Goal: Use online tool/utility: Utilize a website feature to perform a specific function

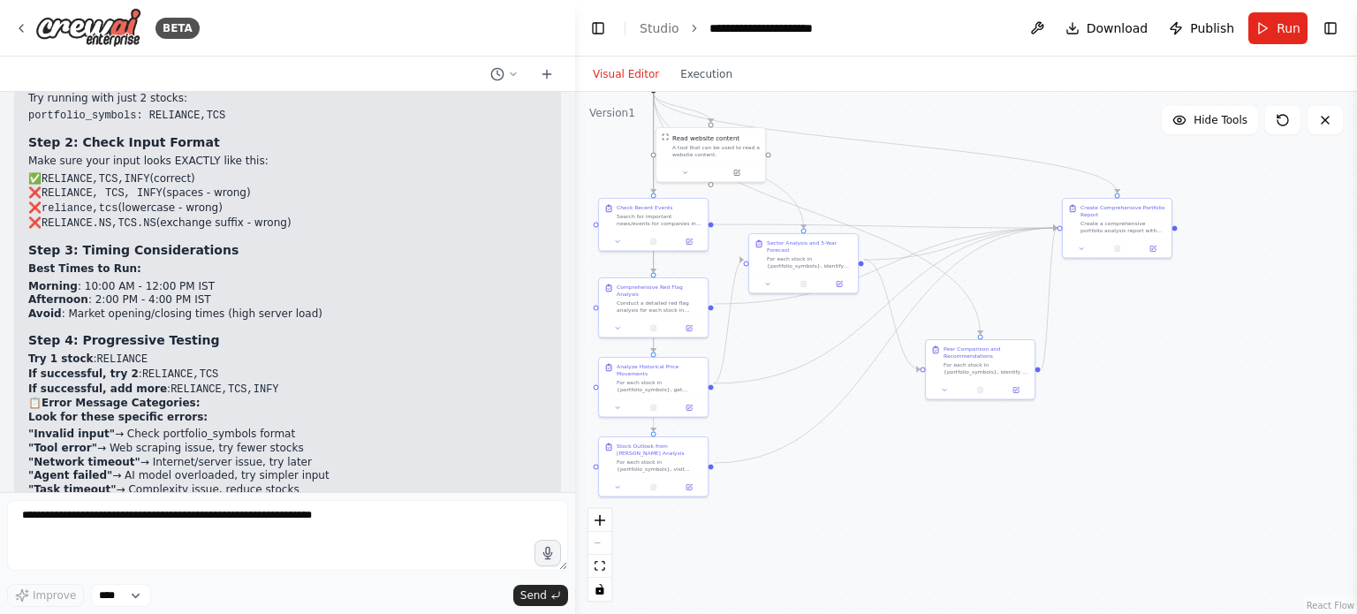
drag, startPoint x: 1088, startPoint y: 529, endPoint x: 882, endPoint y: 398, distance: 243.8
click at [882, 398] on div ".deletable-edge-delete-btn { width: 20px; height: 20px; border: 0px solid #ffff…" at bounding box center [966, 353] width 782 height 522
click at [1279, 28] on span "Run" at bounding box center [1288, 28] width 24 height 18
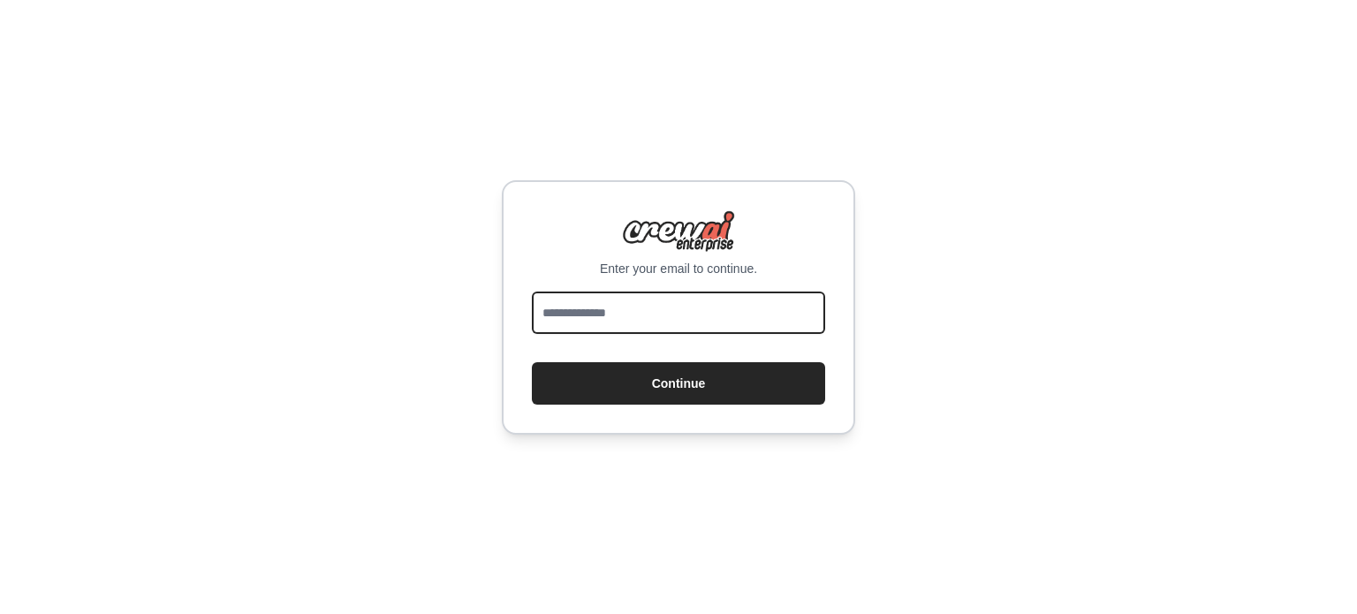
click at [654, 315] on input "email" at bounding box center [678, 312] width 293 height 42
type input "**********"
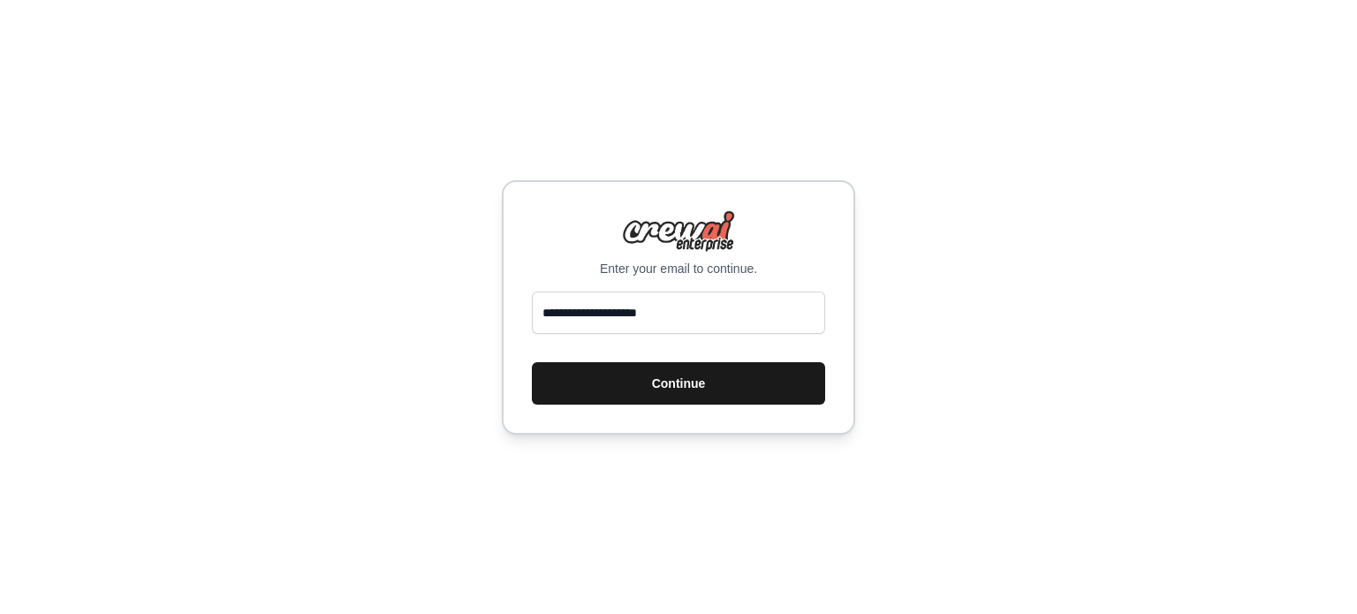
click at [651, 377] on button "Continue" at bounding box center [678, 383] width 293 height 42
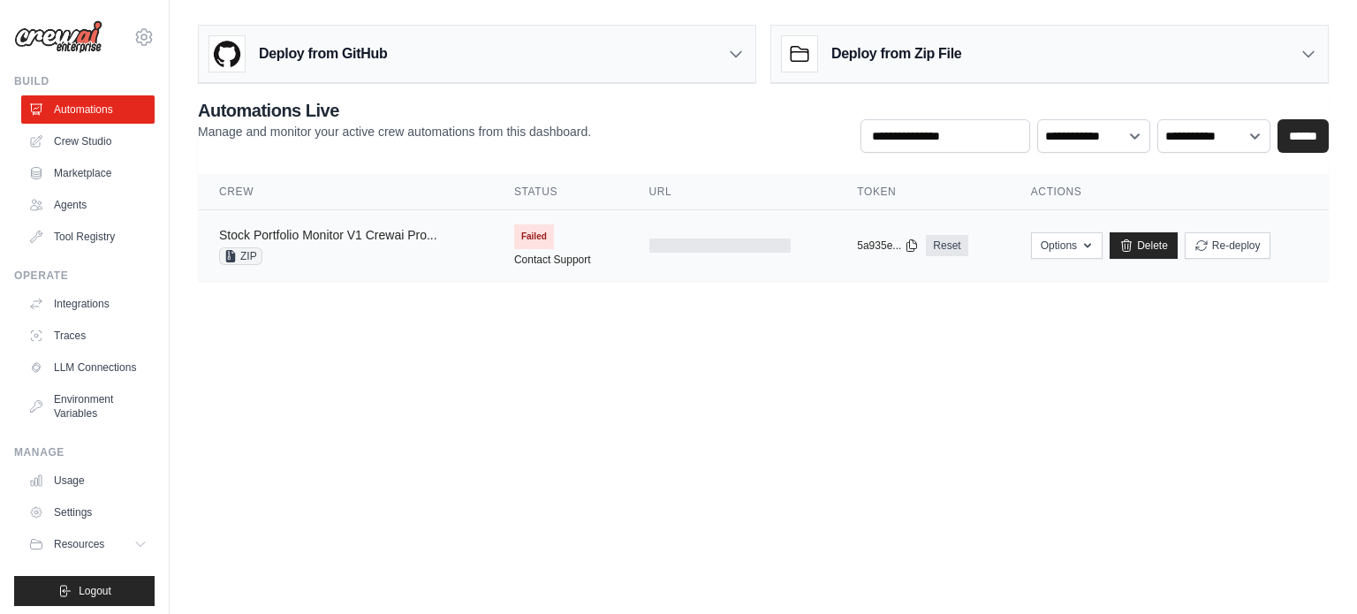
click at [318, 234] on link "Stock Portfolio Monitor V1 Crewai Pro..." at bounding box center [328, 235] width 218 height 14
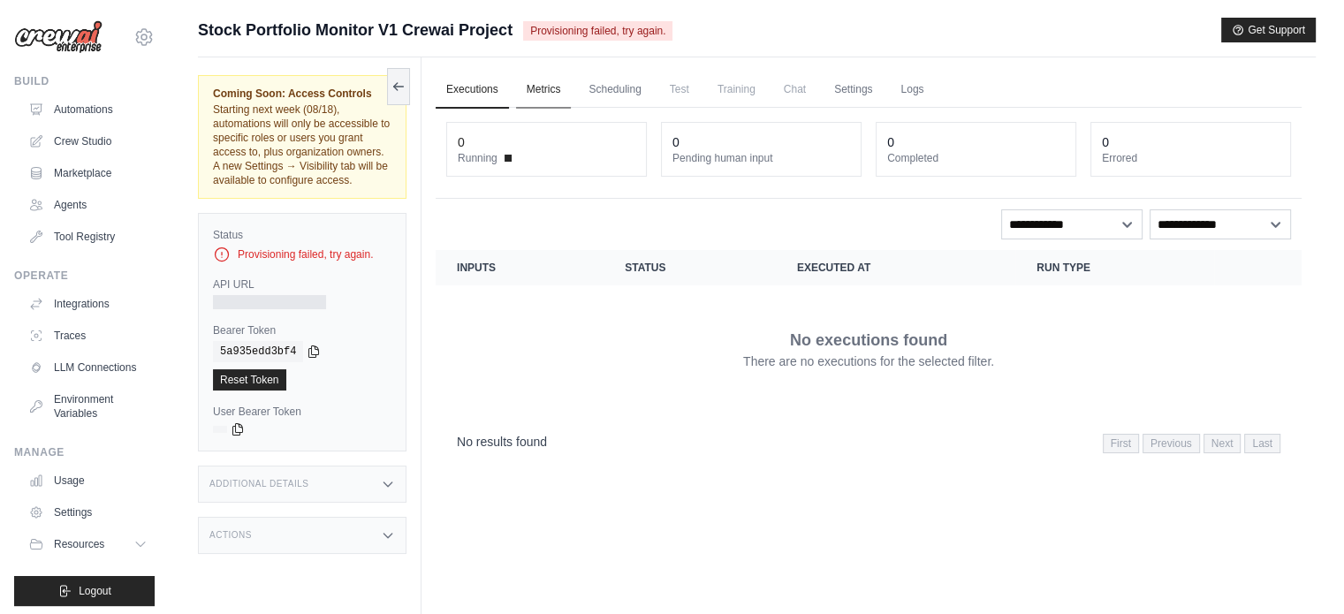
click at [545, 89] on link "Metrics" at bounding box center [544, 90] width 56 height 37
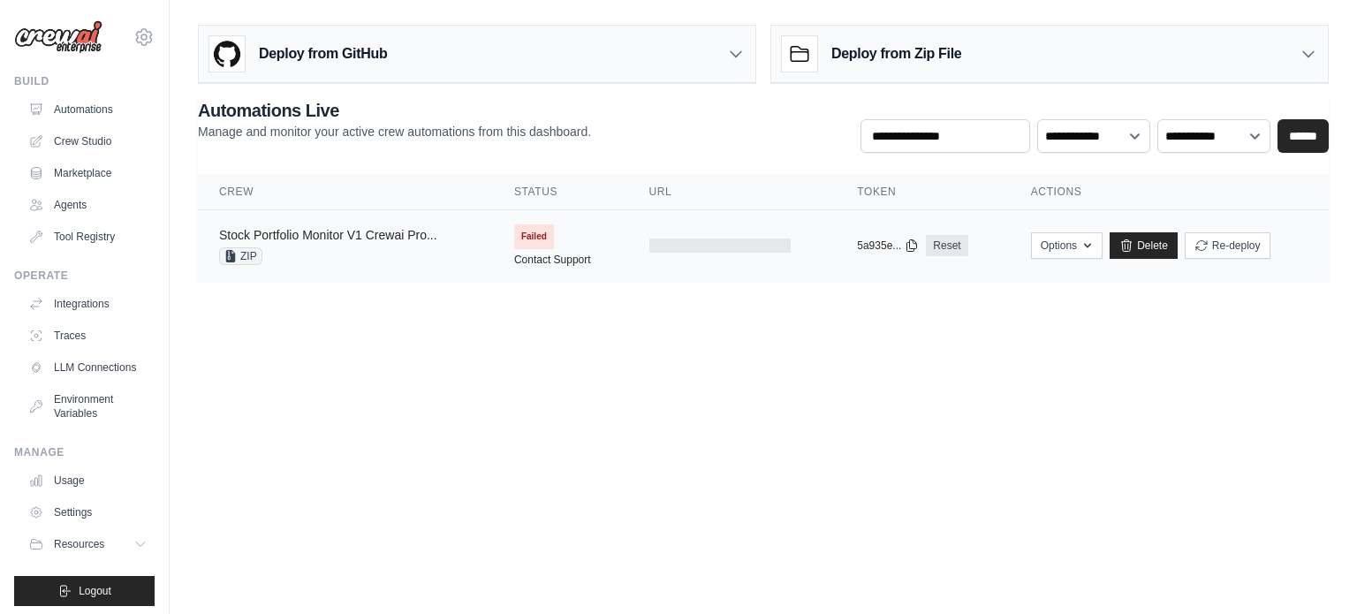
click at [352, 235] on link "Stock Portfolio Monitor V1 Crewai Pro..." at bounding box center [328, 235] width 218 height 14
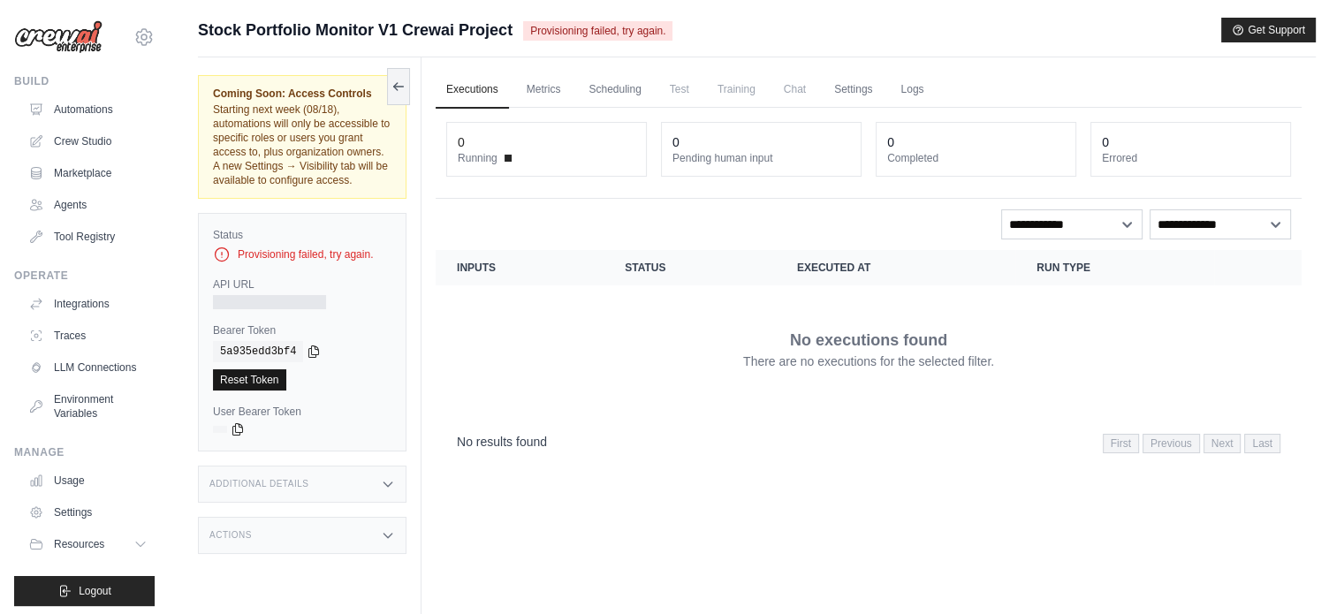
click at [247, 380] on link "Reset Token" at bounding box center [249, 379] width 73 height 21
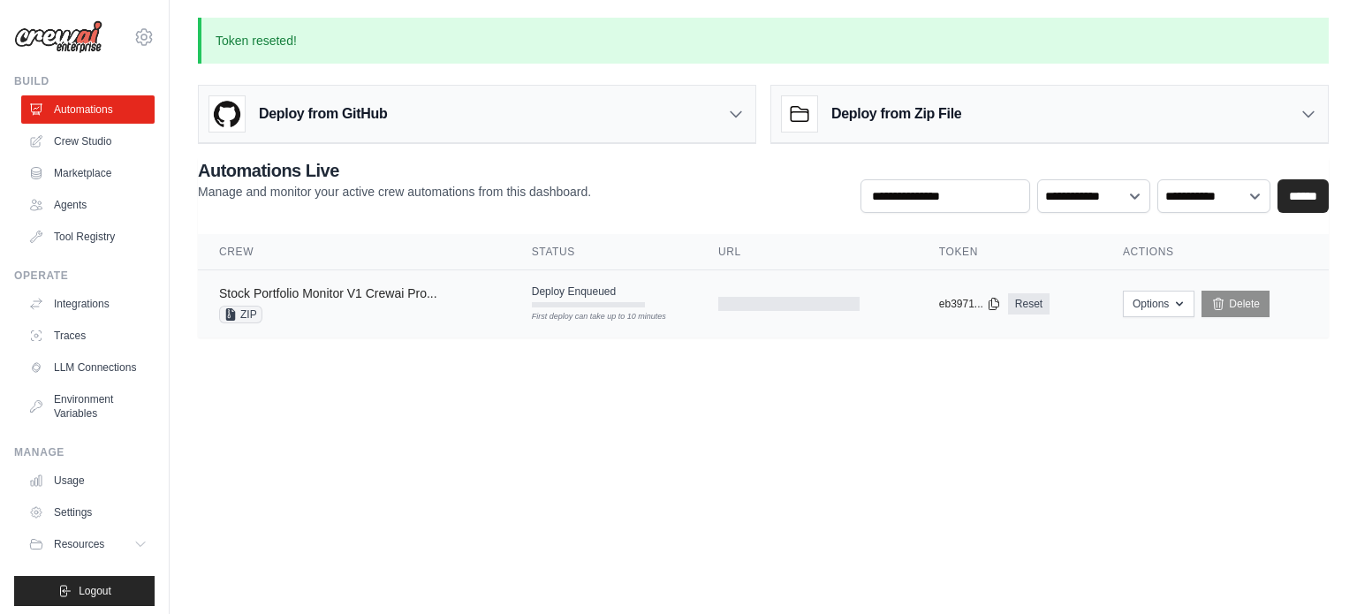
click at [359, 291] on link "Stock Portfolio Monitor V1 Crewai Pro..." at bounding box center [328, 293] width 218 height 14
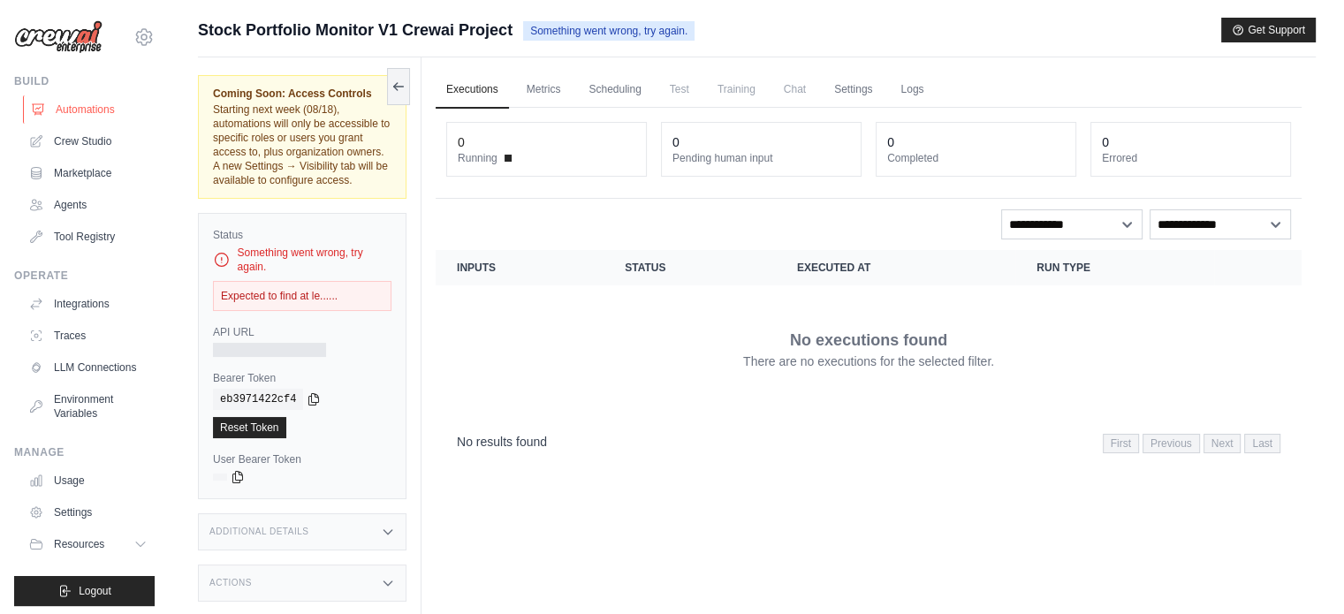
click at [68, 110] on link "Automations" at bounding box center [89, 109] width 133 height 28
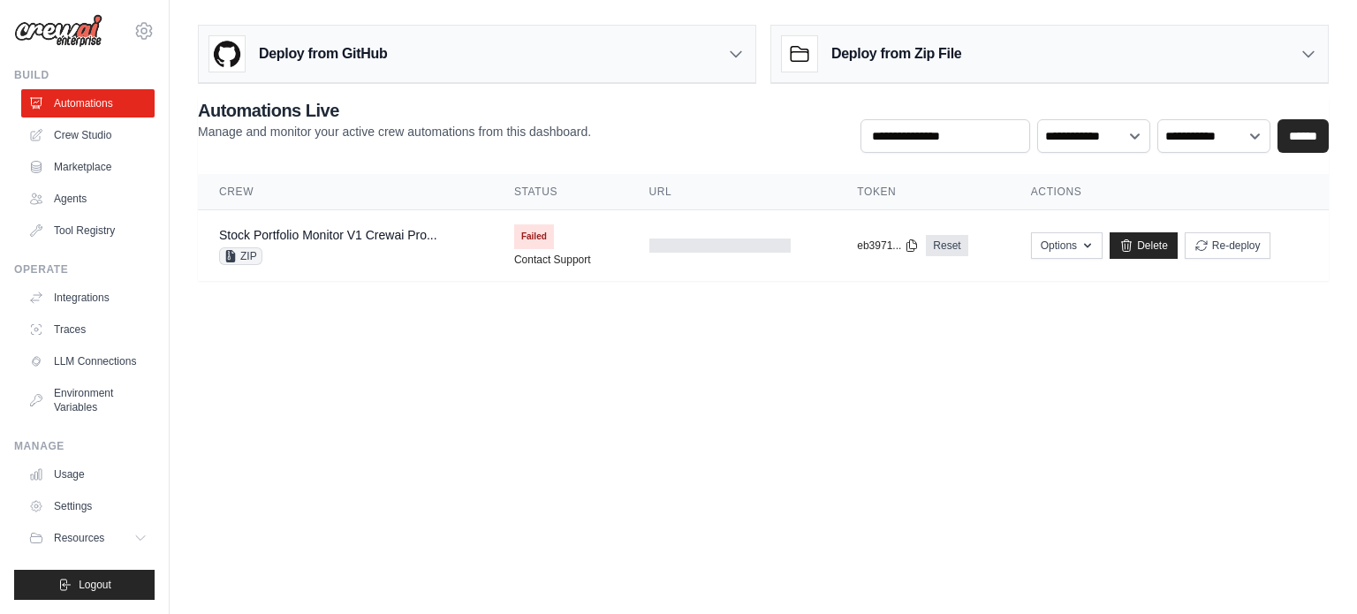
scroll to position [19, 0]
click at [68, 536] on span "Resources" at bounding box center [81, 538] width 50 height 14
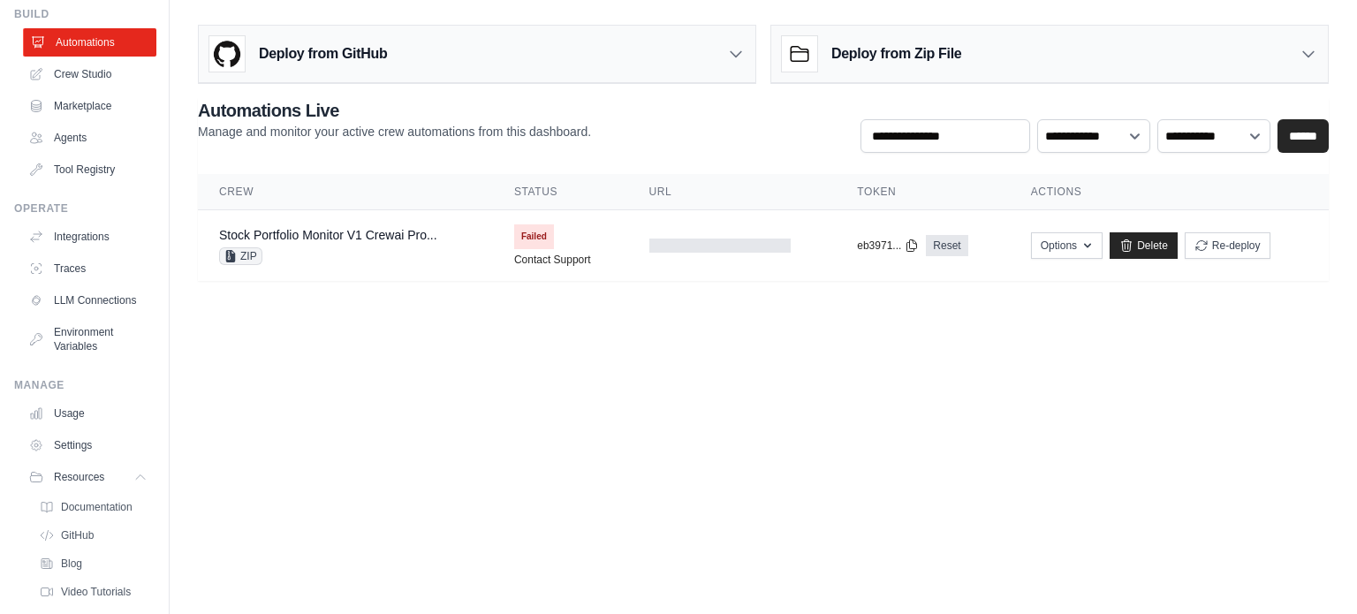
scroll to position [0, 0]
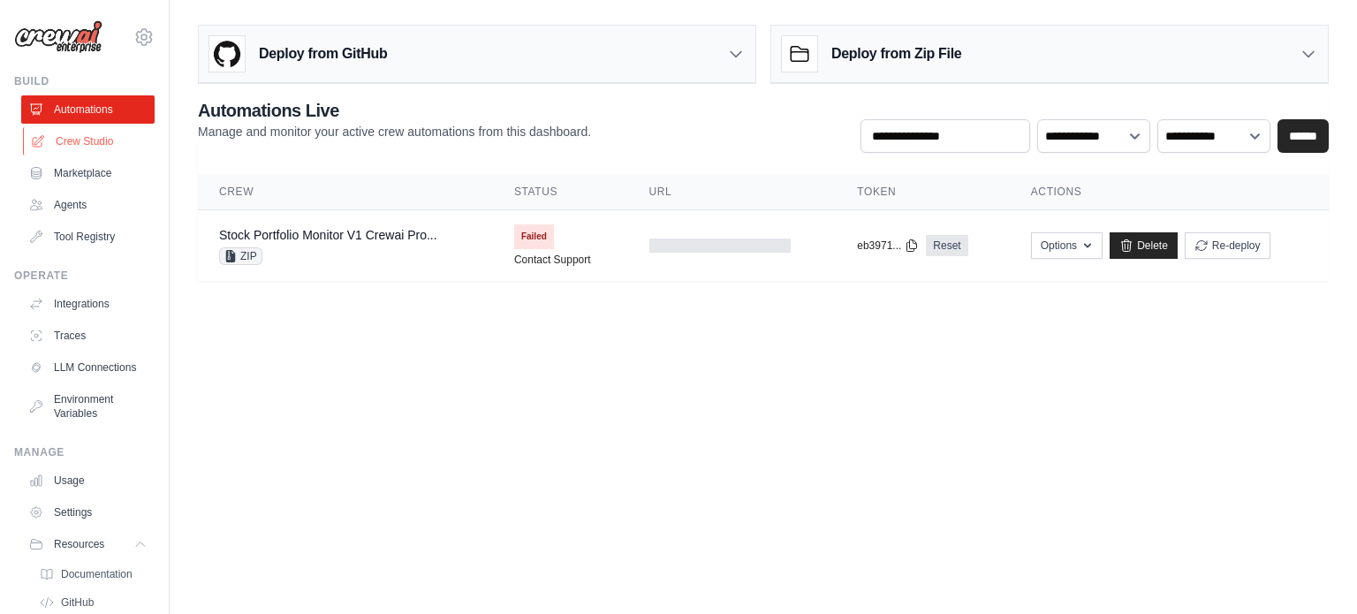
click at [81, 137] on link "Crew Studio" at bounding box center [89, 141] width 133 height 28
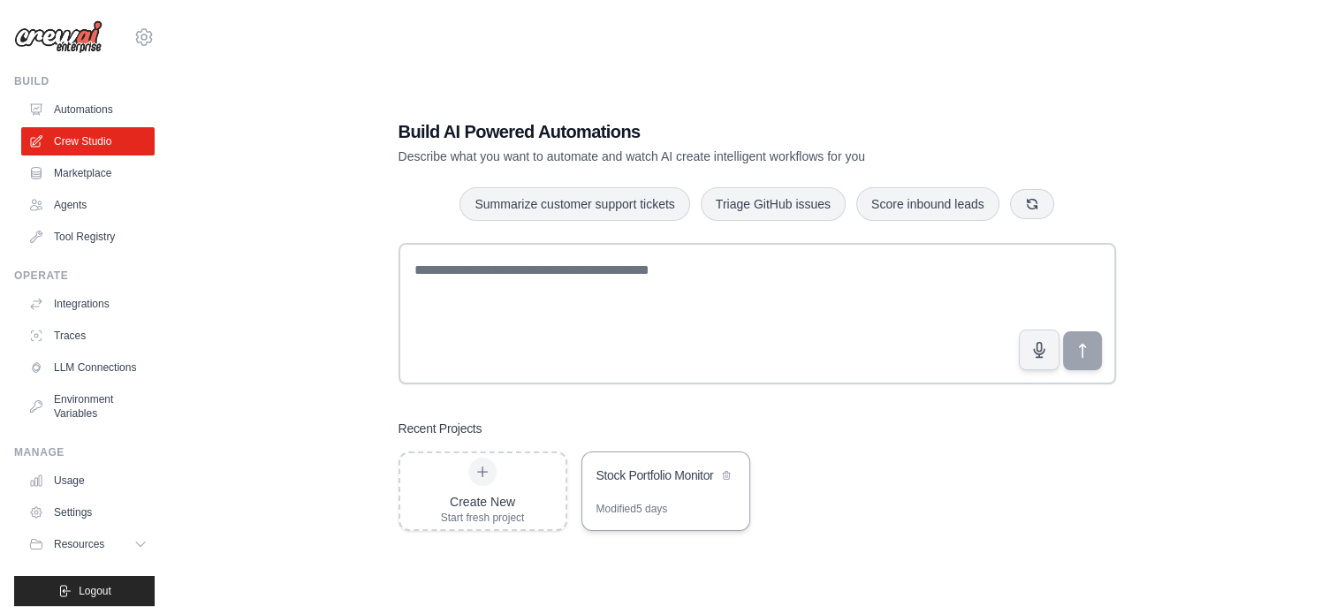
click at [678, 488] on div "Stock Portfolio Monitor" at bounding box center [665, 476] width 167 height 49
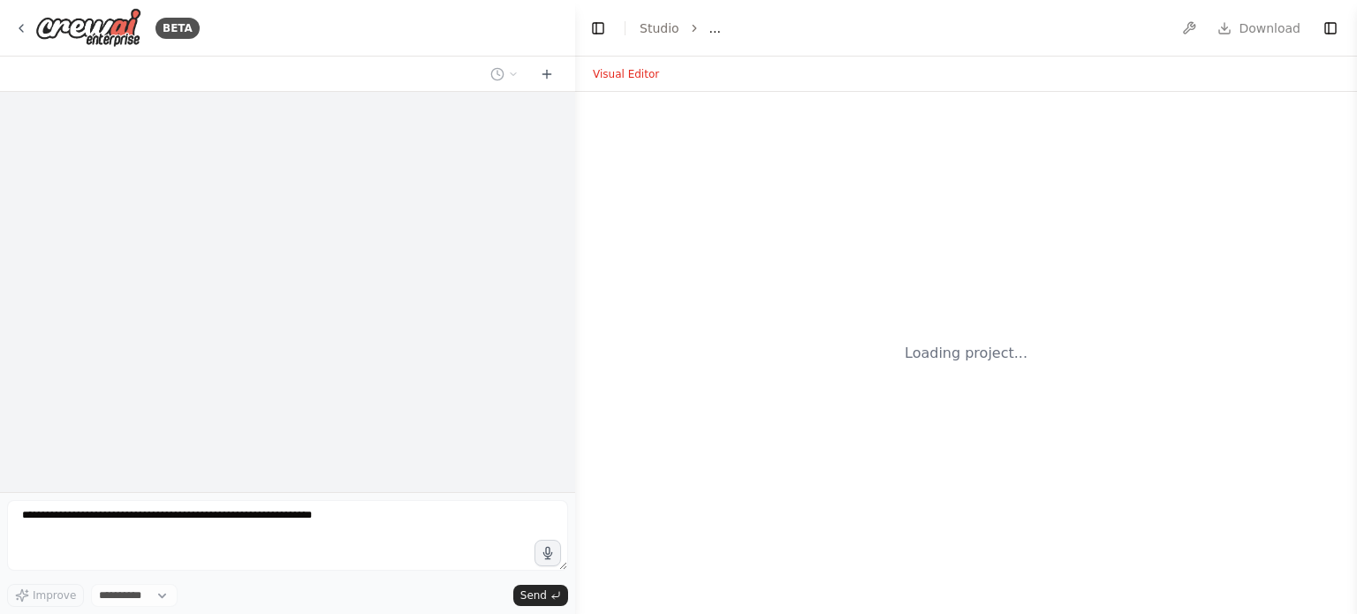
select select "****"
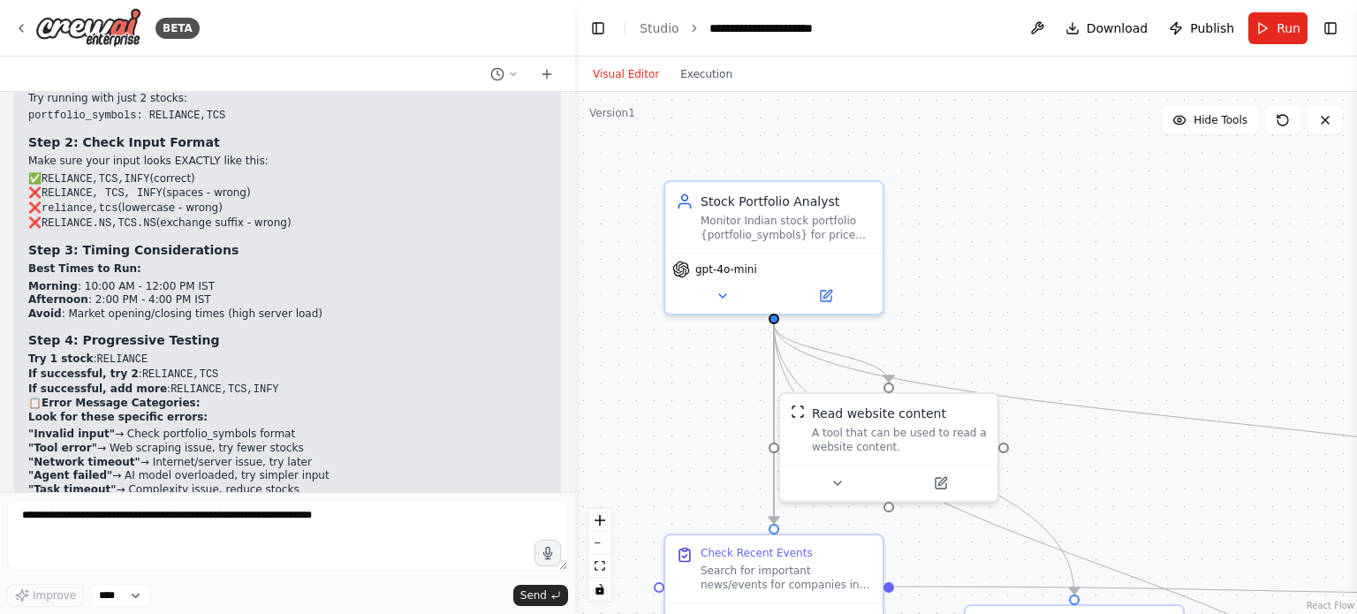
scroll to position [98573, 0]
click at [1269, 27] on button "Run" at bounding box center [1277, 28] width 59 height 32
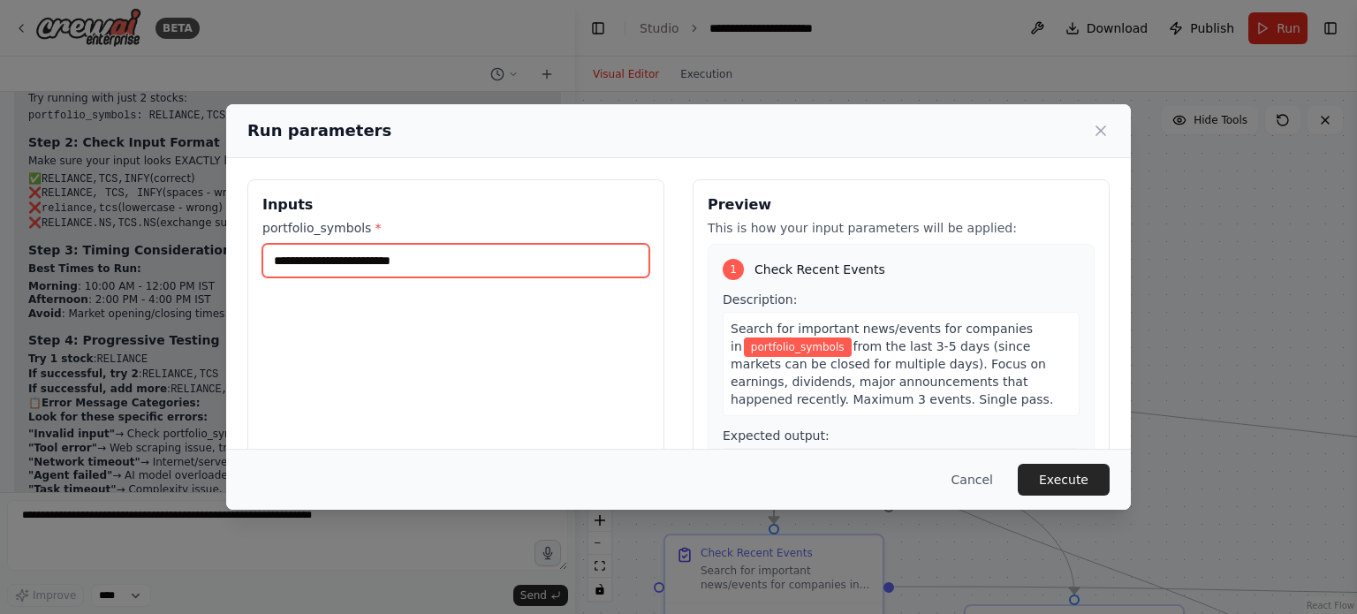
click at [389, 264] on input "portfolio_symbols *" at bounding box center [455, 261] width 387 height 34
click at [311, 261] on input "**********" at bounding box center [455, 261] width 387 height 34
type input "**********"
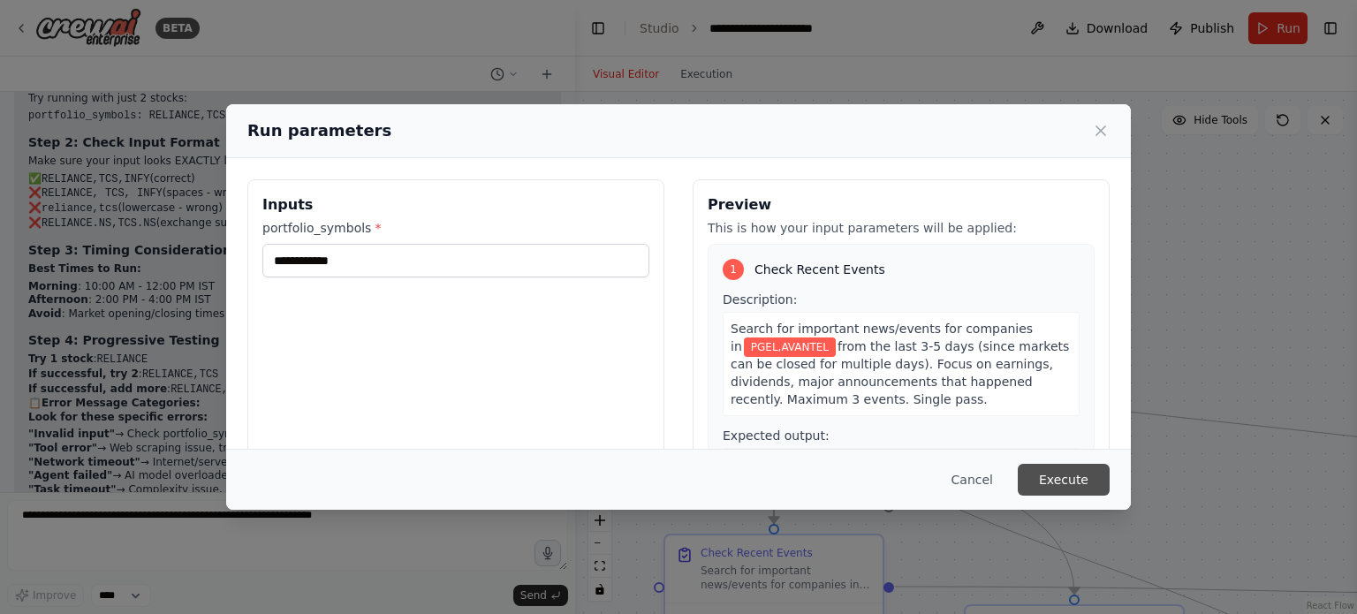
click at [1065, 478] on button "Execute" at bounding box center [1064, 480] width 92 height 32
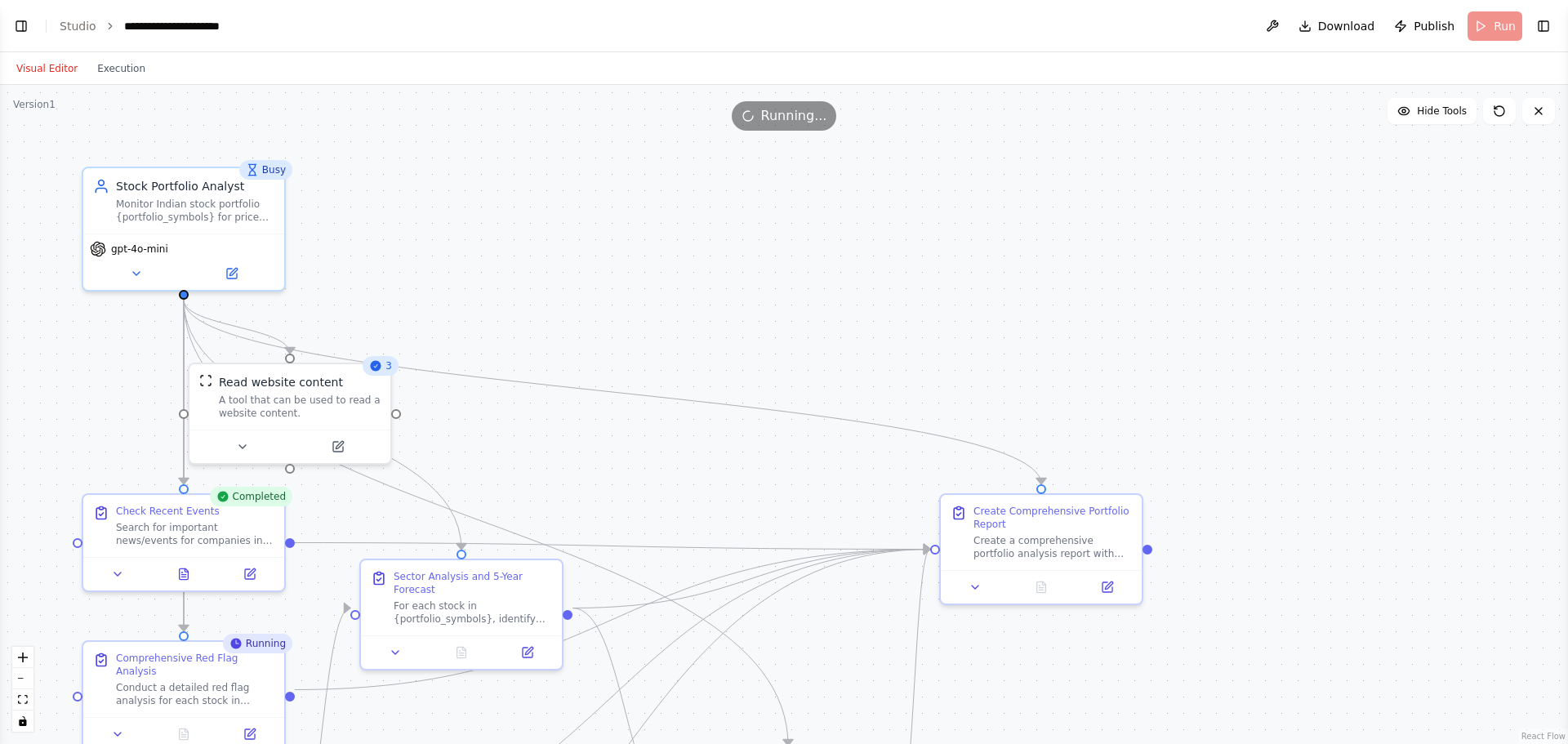
scroll to position [90944, 0]
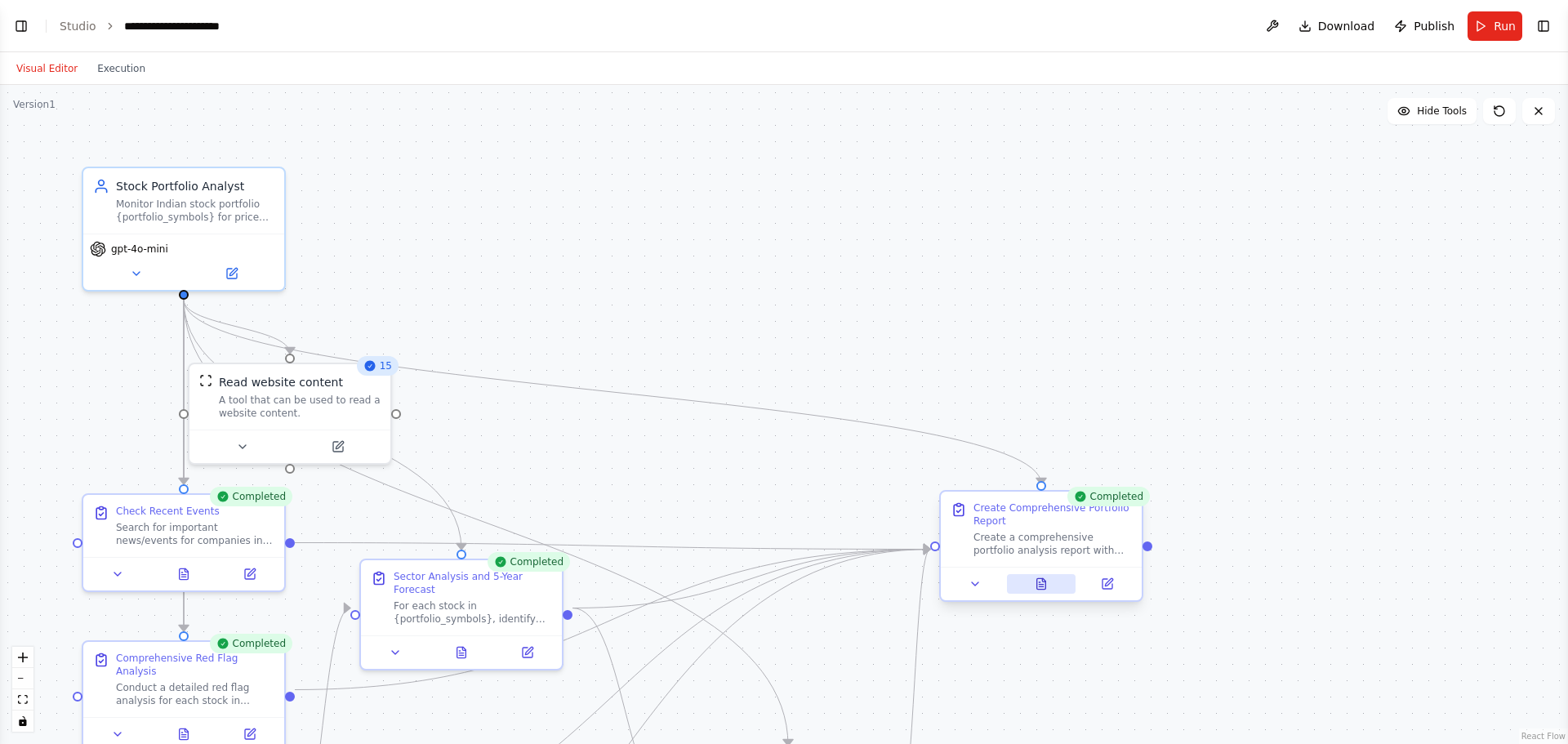
click at [1041, 567] on icon at bounding box center [1041, 584] width 4 height 0
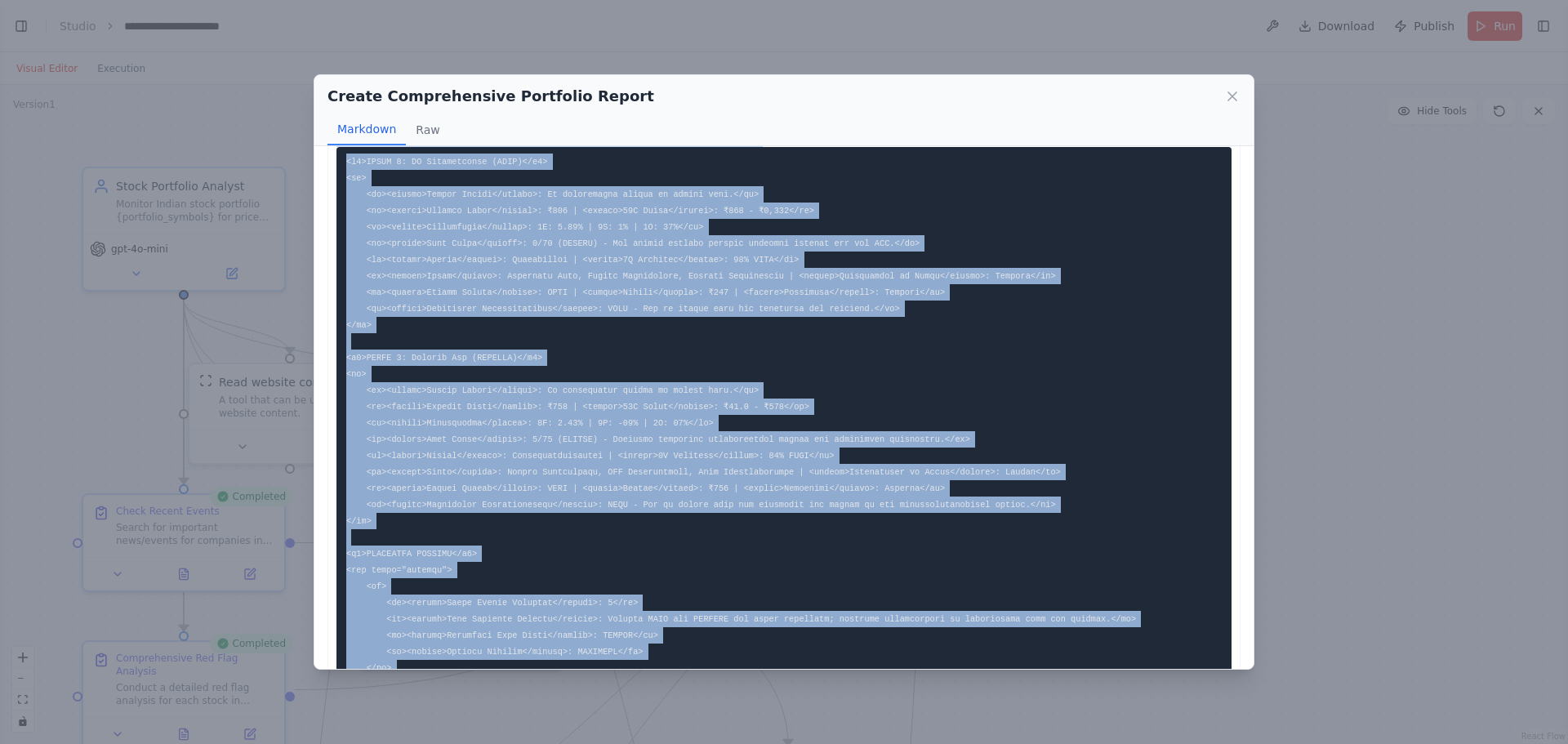
scroll to position [175, 0]
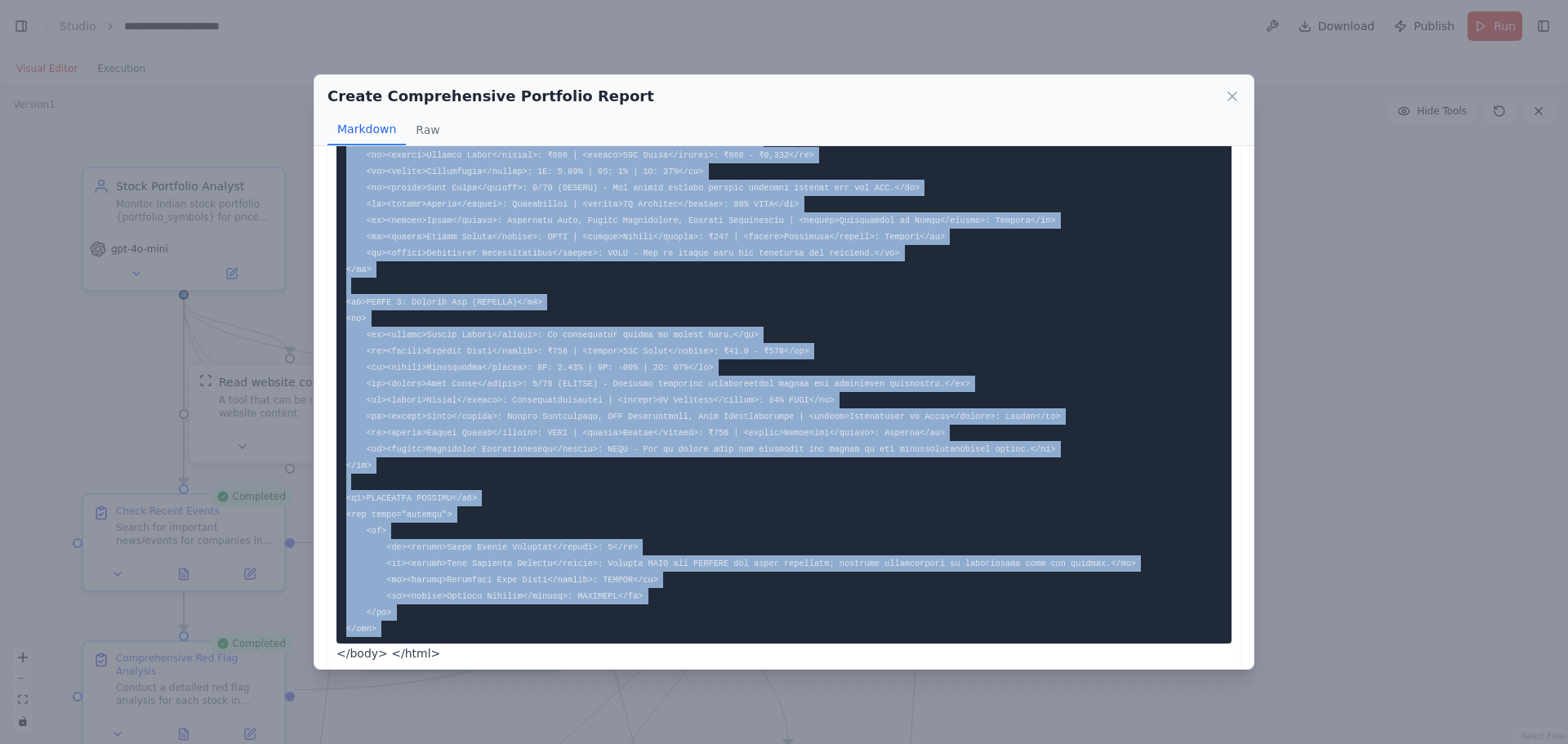
drag, startPoint x: 338, startPoint y: 177, endPoint x: 333, endPoint y: 710, distance: 533.0
click at [333, 567] on div "Create Comprehensive Portfolio Report Markdown Raw <!DOCTYPE html> </body> </ht…" at bounding box center [784, 372] width 1568 height 744
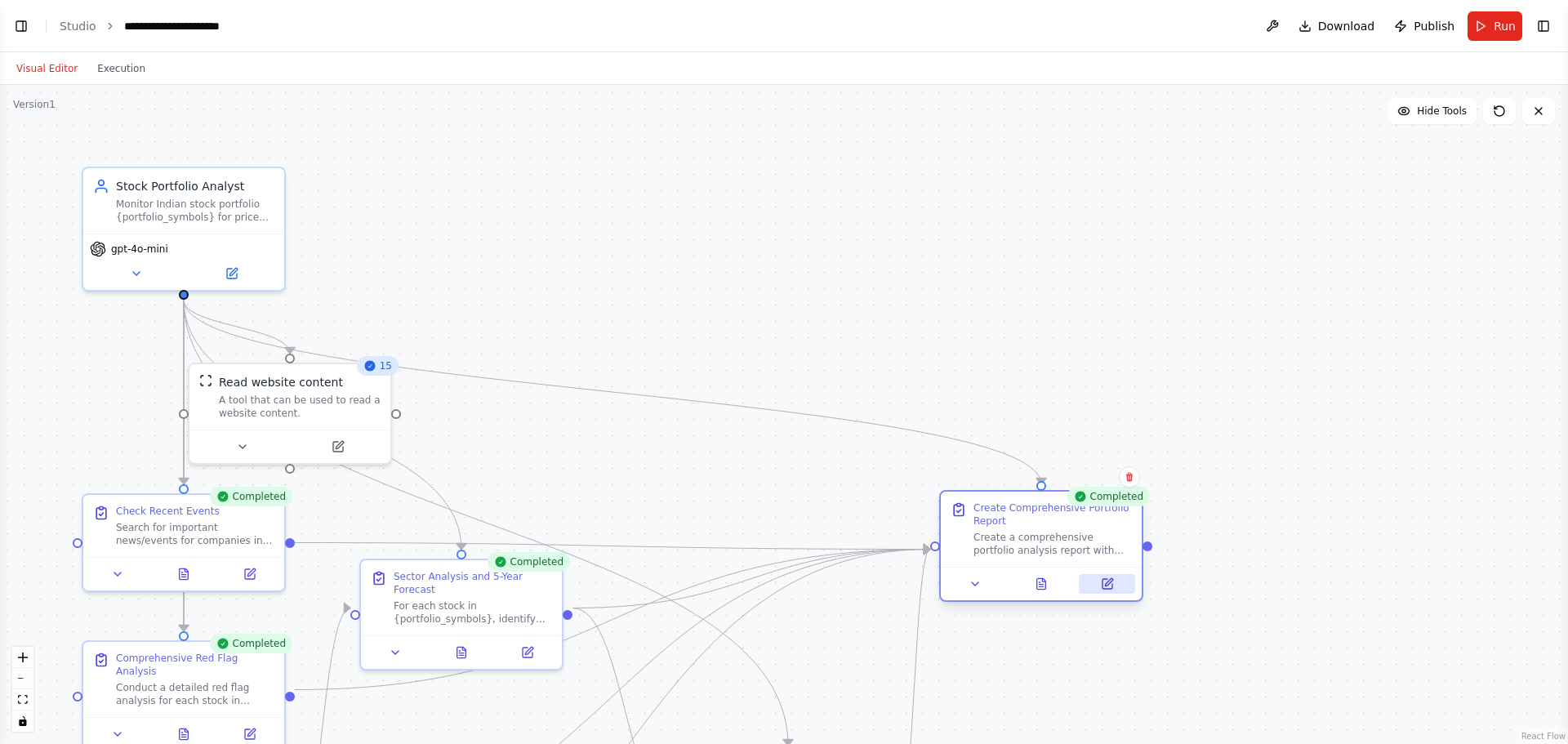
click at [1113, 567] on icon at bounding box center [1108, 584] width 13 height 13
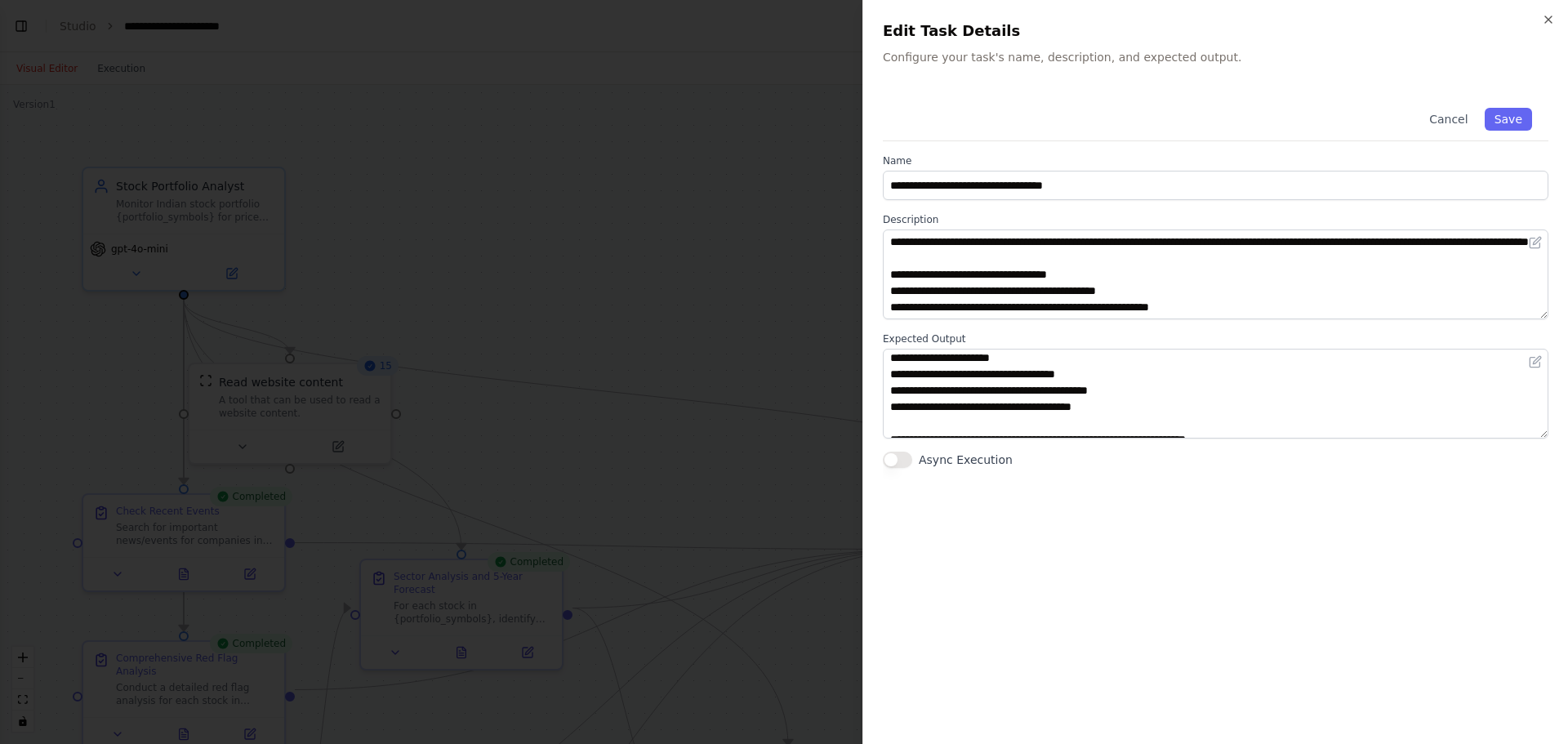
scroll to position [409, 0]
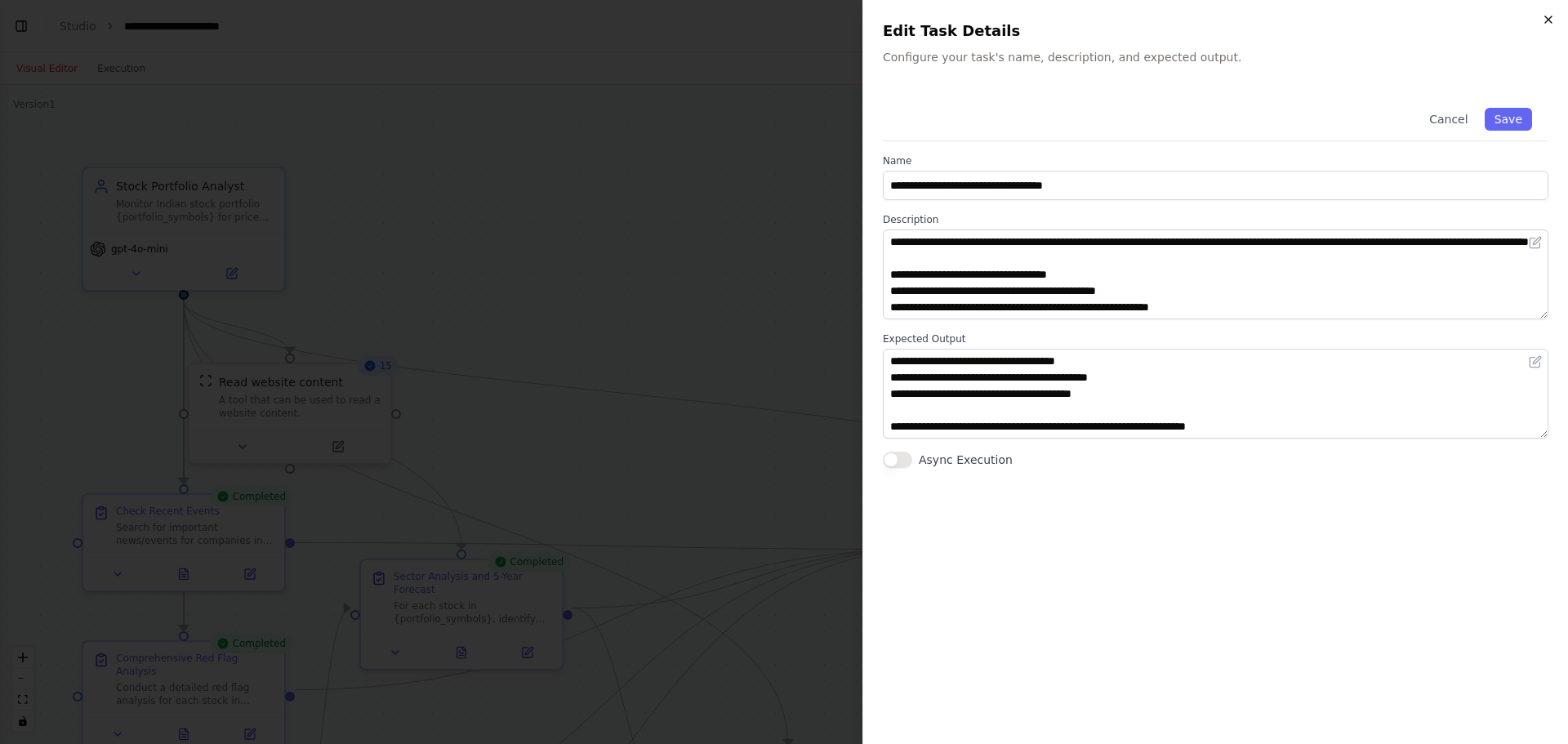
click at [1254, 21] on icon "button" at bounding box center [1549, 19] width 13 height 13
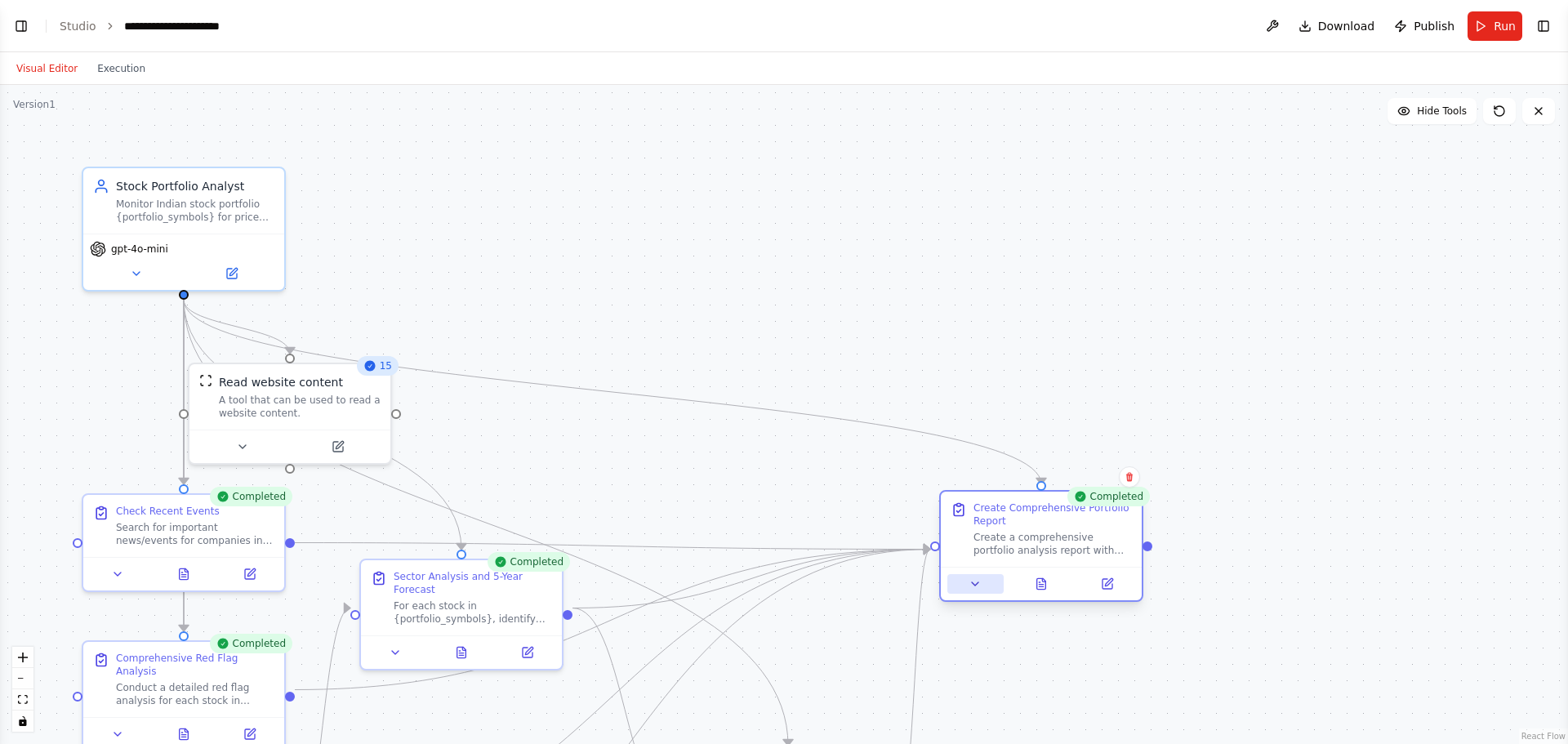
click at [975, 567] on icon at bounding box center [975, 584] width 13 height 13
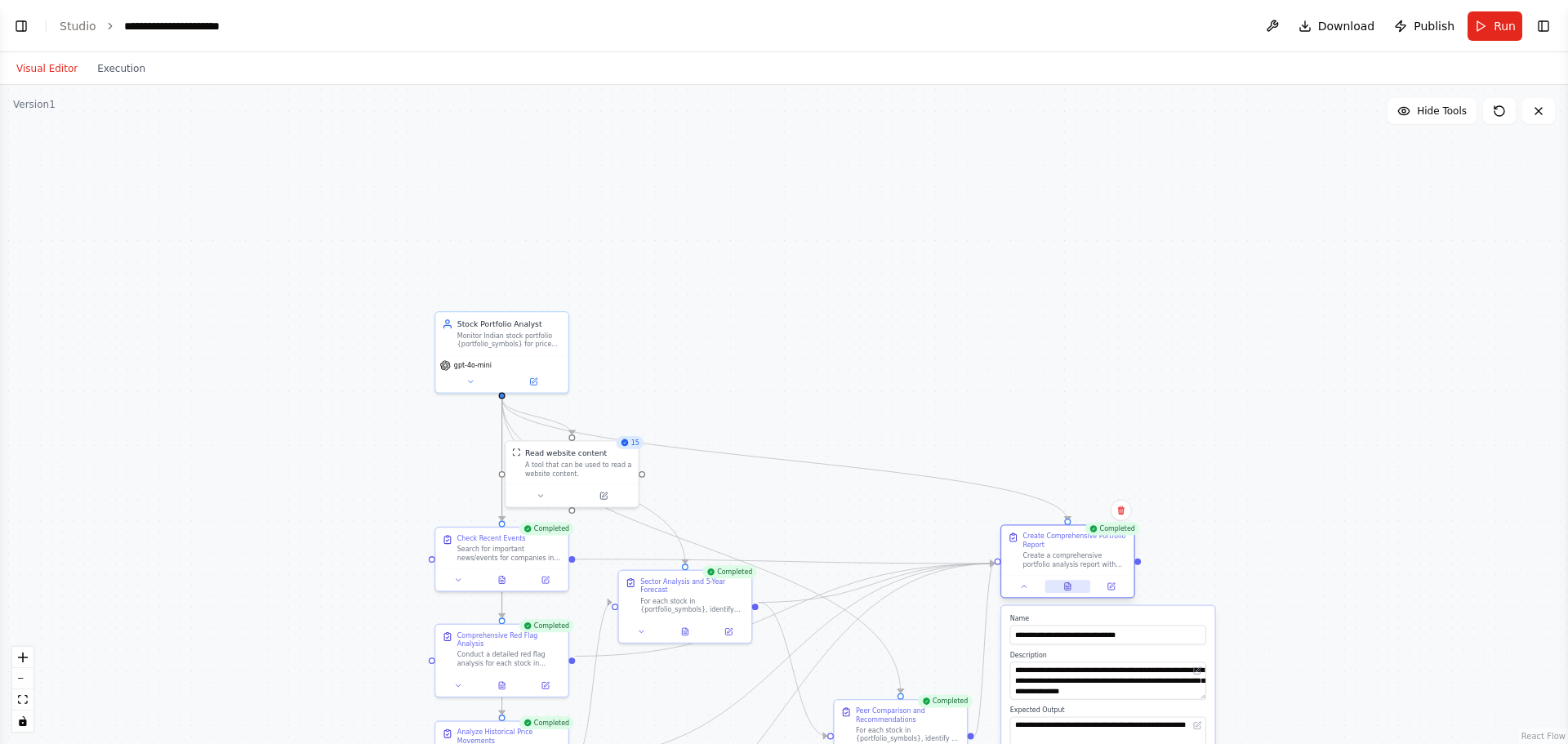
click at [1072, 567] on icon at bounding box center [1068, 587] width 9 height 9
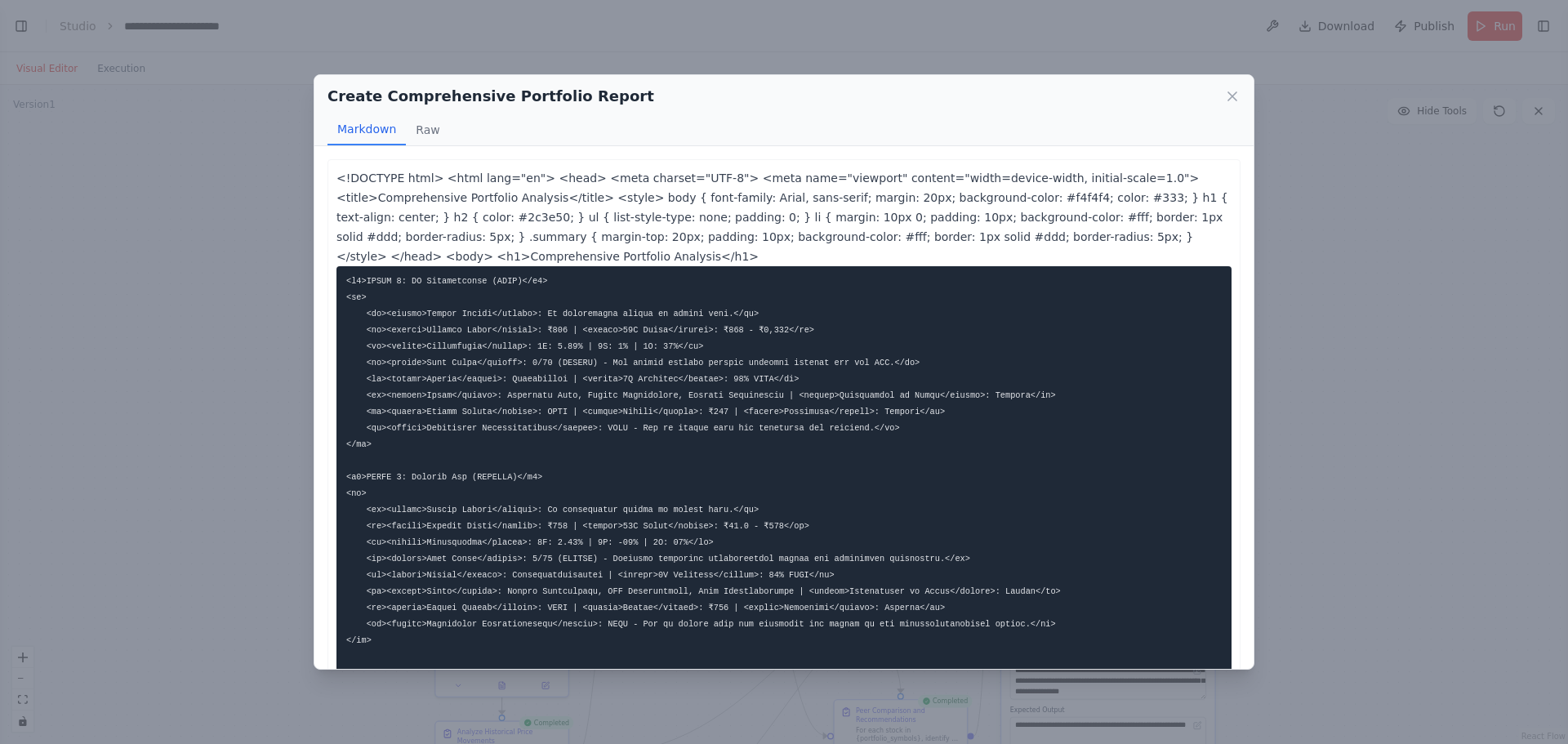
click at [563, 207] on div "<!DOCTYPE html> <html lang="en"> <head> <meta charset="UTF-8"> <meta name="view…" at bounding box center [784, 503] width 895 height 669
click at [595, 272] on pre at bounding box center [784, 542] width 895 height 552
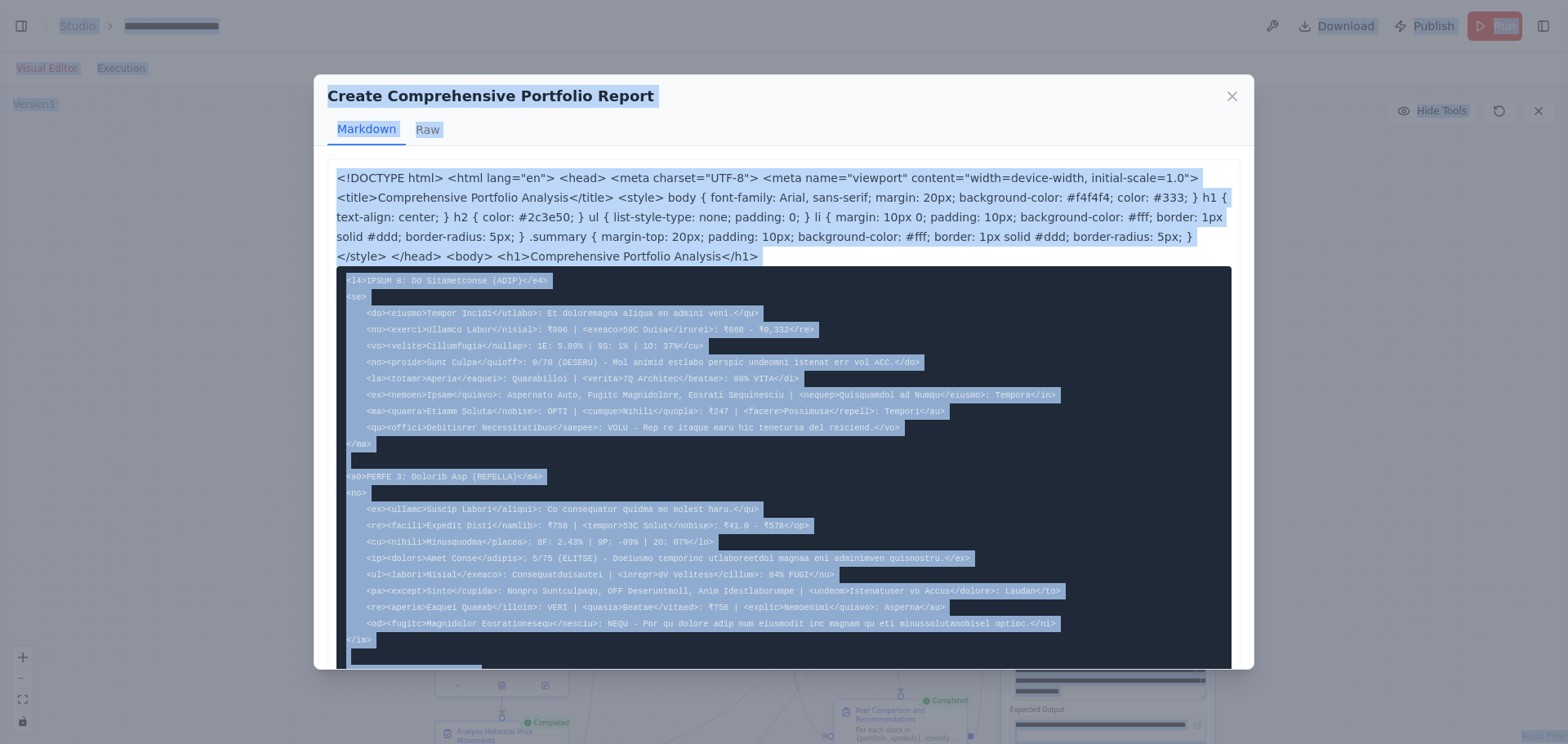
click at [595, 272] on pre at bounding box center [784, 542] width 895 height 552
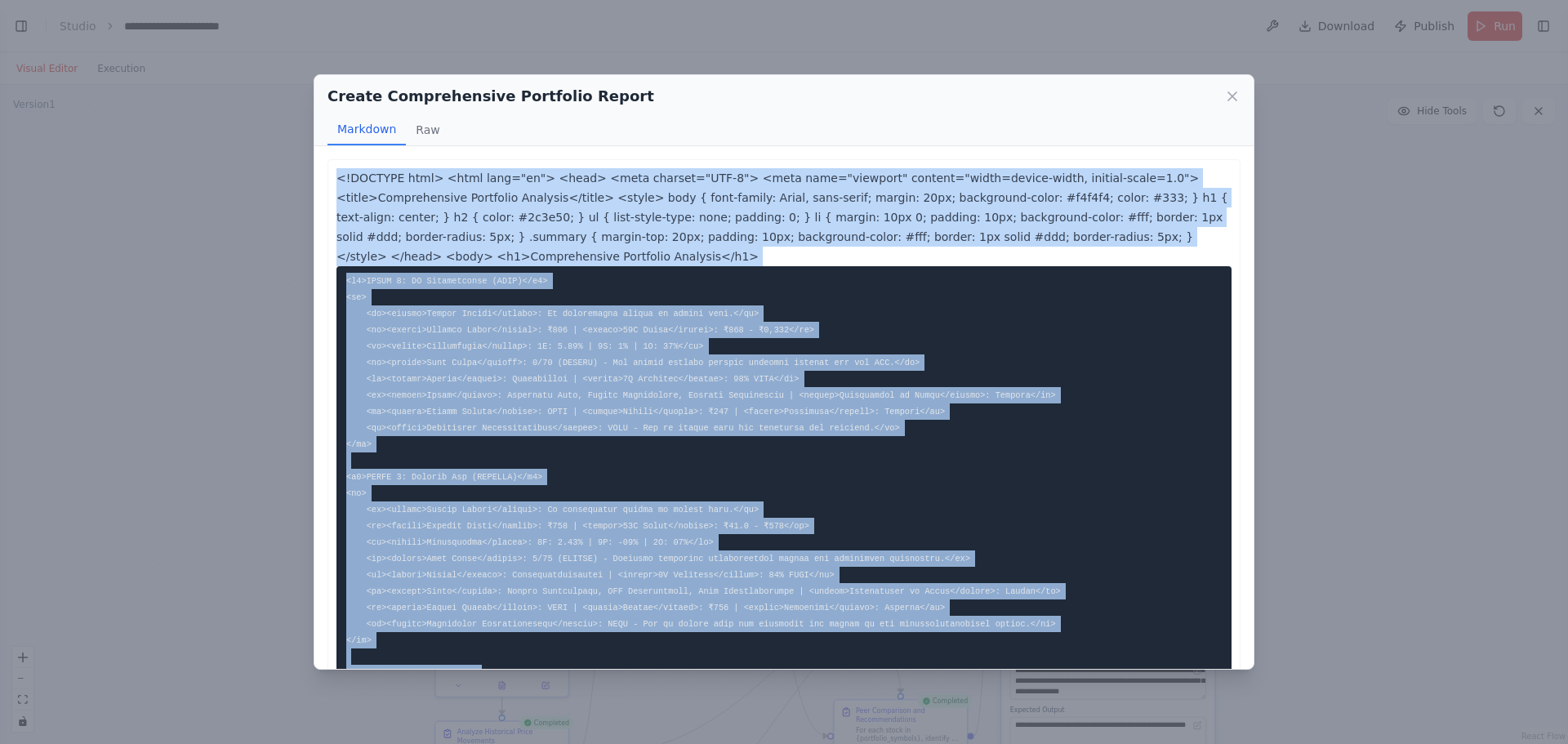
scroll to position [175, 0]
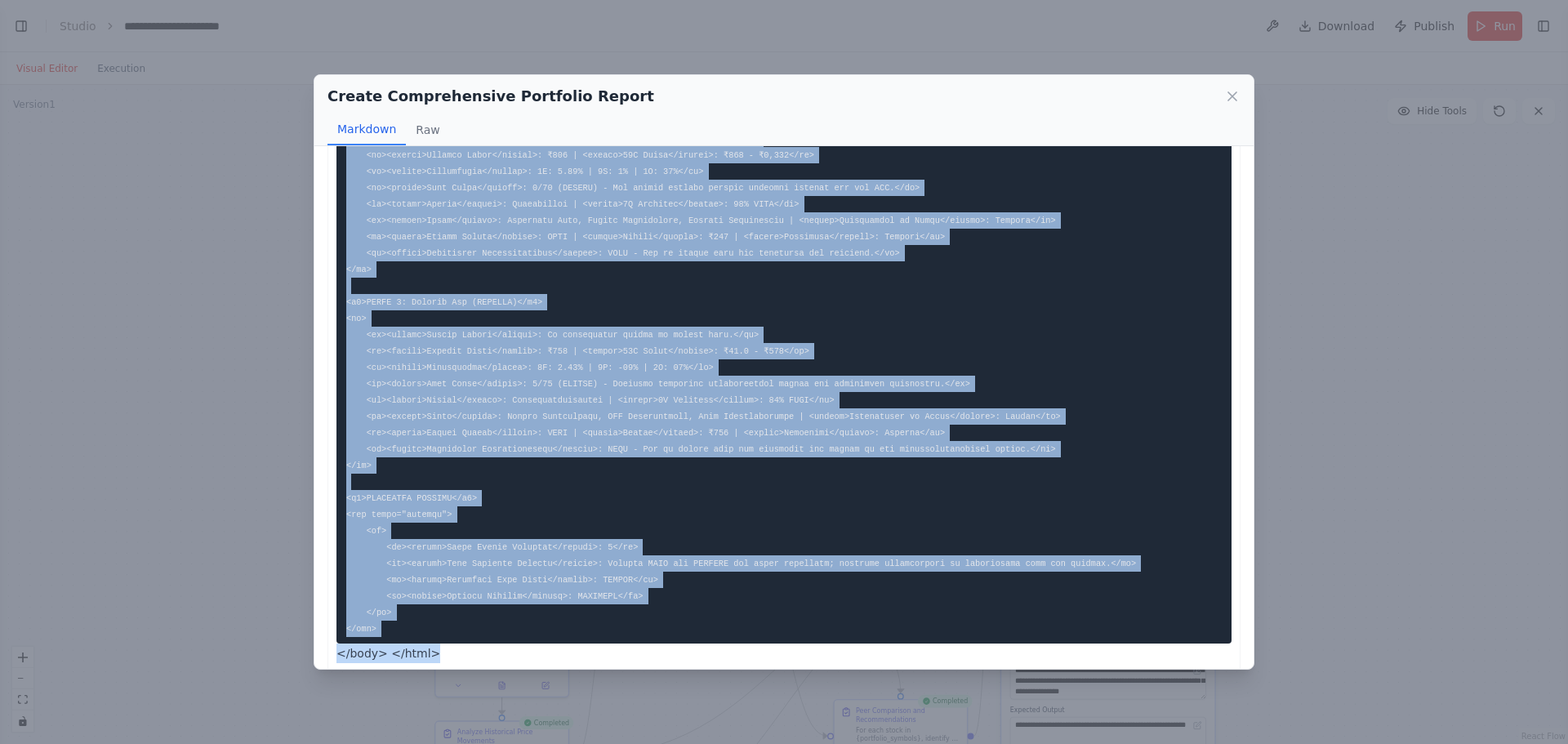
drag, startPoint x: 338, startPoint y: 178, endPoint x: 465, endPoint y: 648, distance: 486.9
click at [465, 567] on div "<!DOCTYPE html> <html lang="en"> <head> <meta charset="UTF-8"> <meta name="view…" at bounding box center [784, 328] width 913 height 688
copy div "<!DOCTYPE html> <html lang="en"> <head> <meta charset="UTF-8"> <meta name="view…"
